Goal: Transaction & Acquisition: Purchase product/service

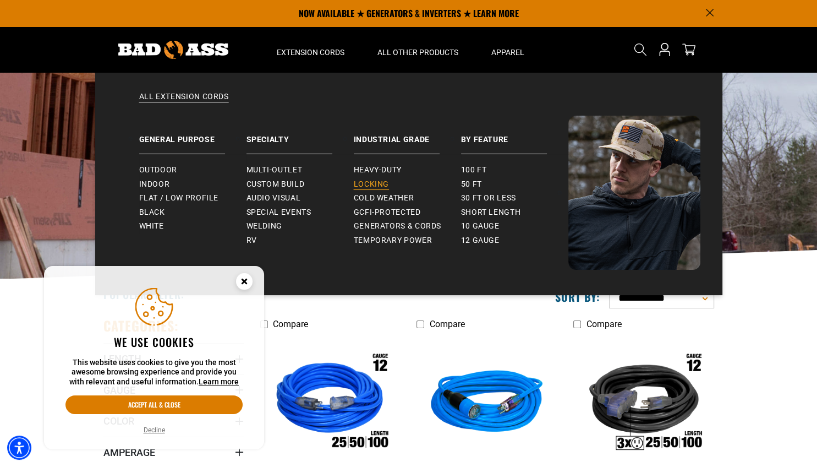
click at [368, 184] on span "Locking" at bounding box center [371, 184] width 35 height 10
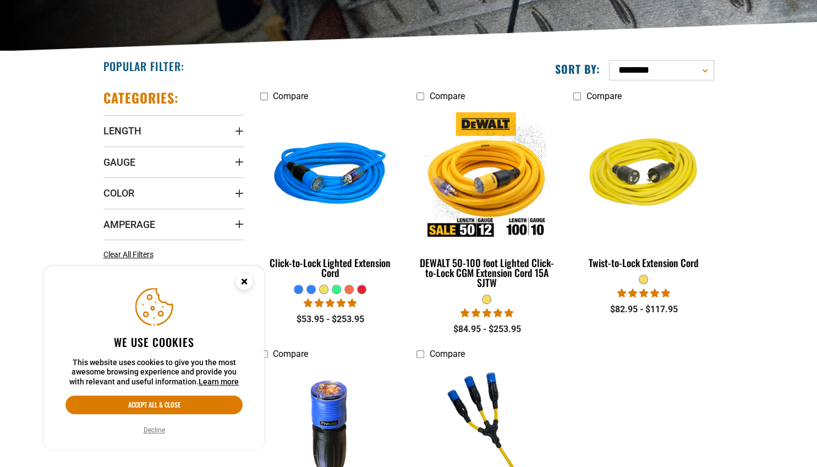
scroll to position [261, 0]
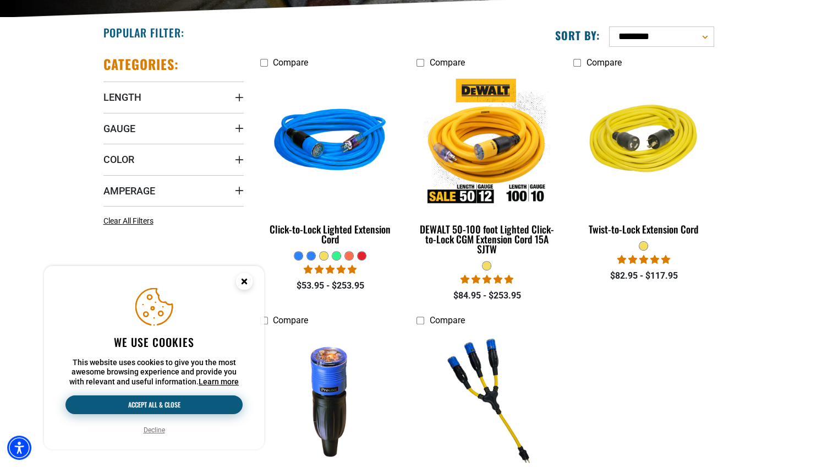
click at [137, 408] on button "Accept all & close" at bounding box center [154, 404] width 177 height 19
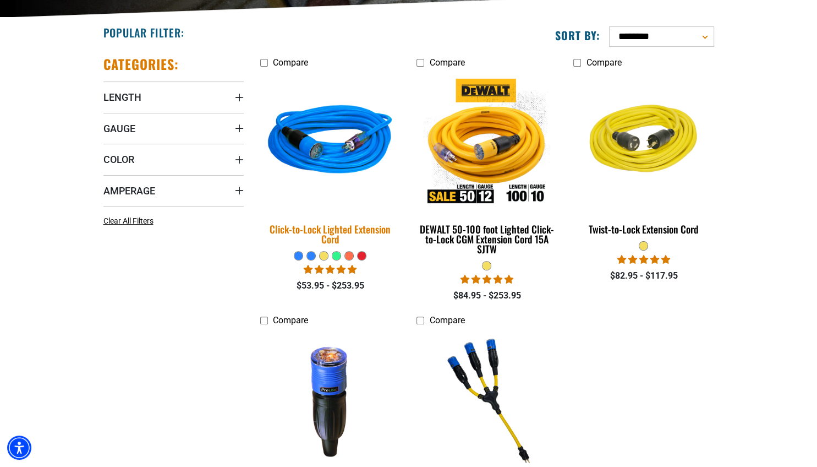
click at [330, 146] on img at bounding box center [330, 142] width 154 height 141
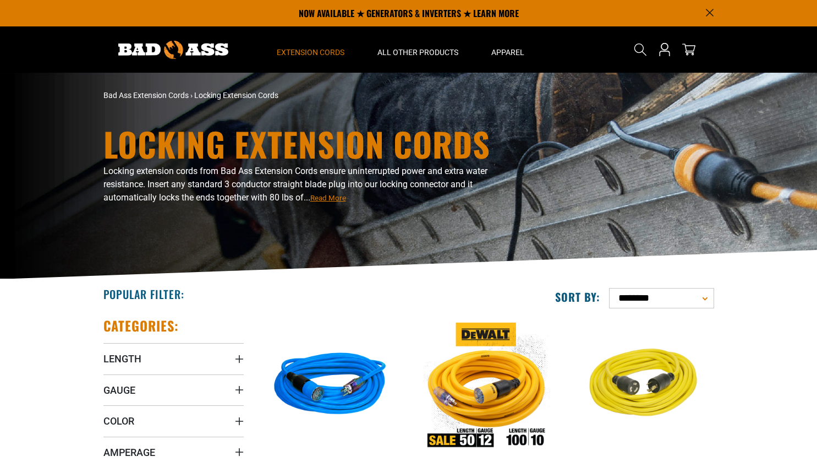
scroll to position [261, 0]
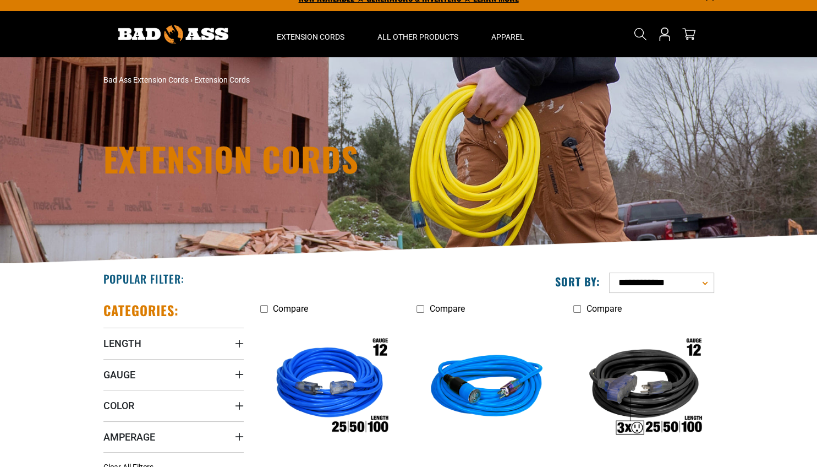
scroll to position [15, 0]
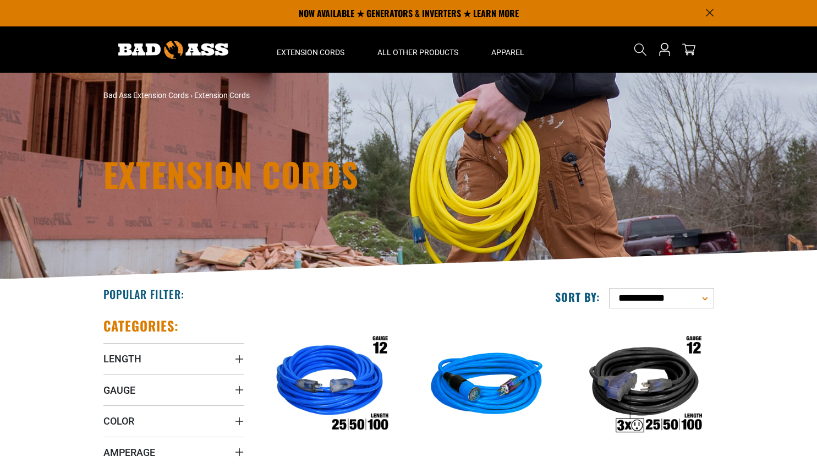
scroll to position [15, 0]
